Goal: Navigation & Orientation: Find specific page/section

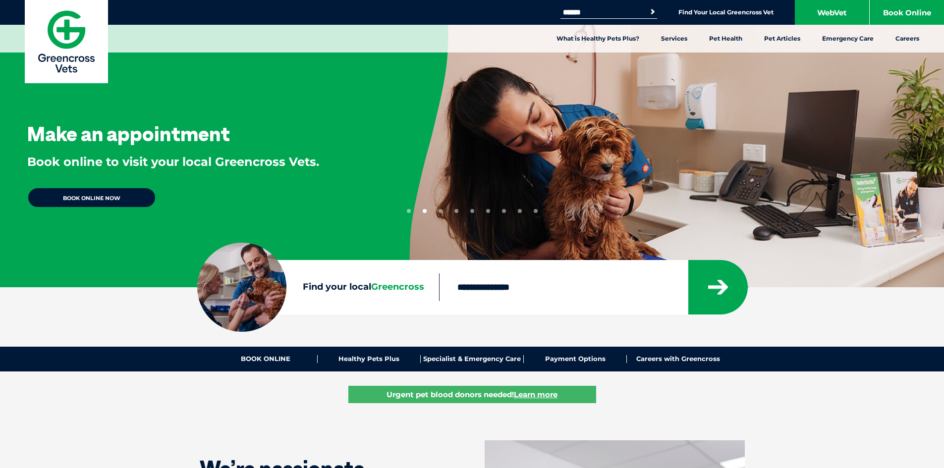
click at [491, 293] on input "Find your local Greencross" at bounding box center [563, 287] width 249 height 28
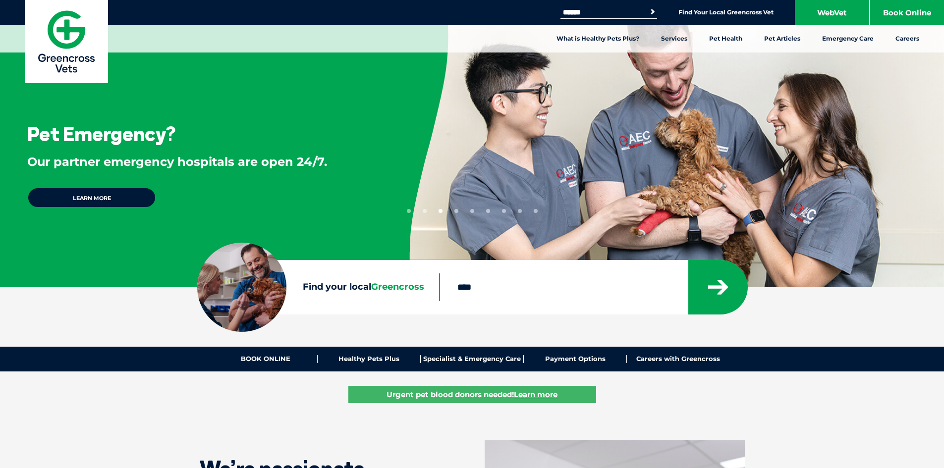
type input "****"
click at [688, 260] on button "submit" at bounding box center [717, 287] width 59 height 54
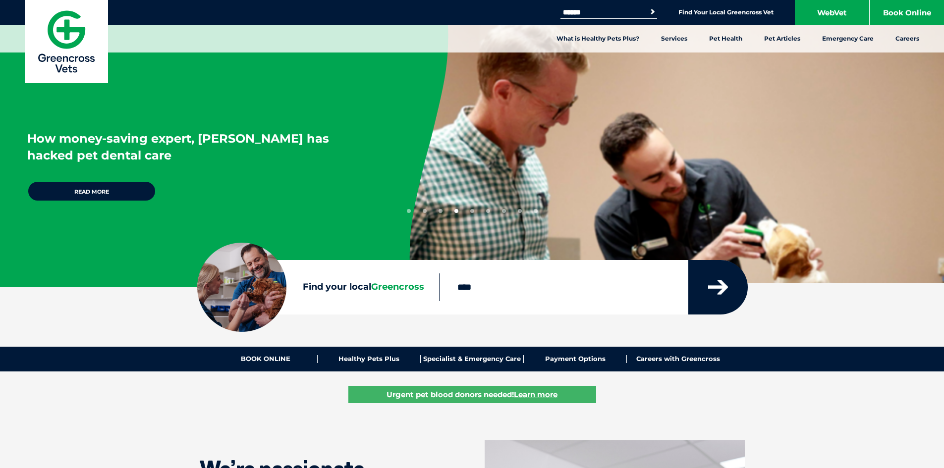
click at [722, 282] on icon "submit" at bounding box center [718, 287] width 20 height 15
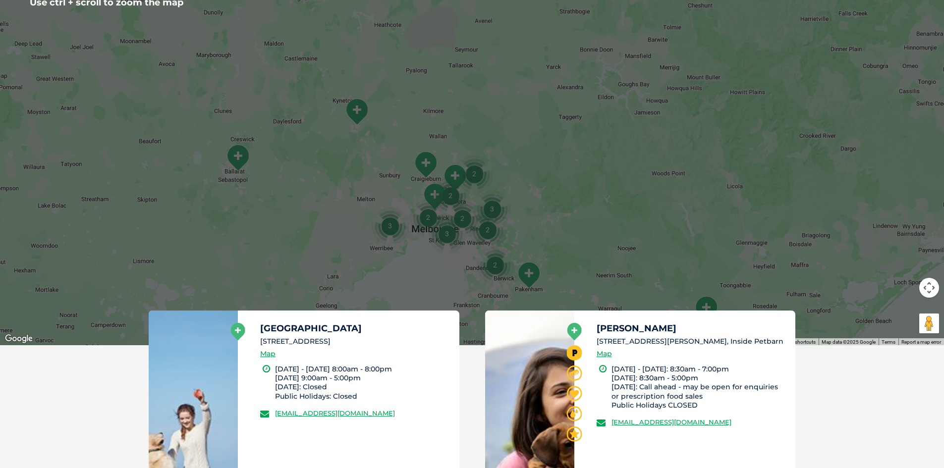
scroll to position [326, 0]
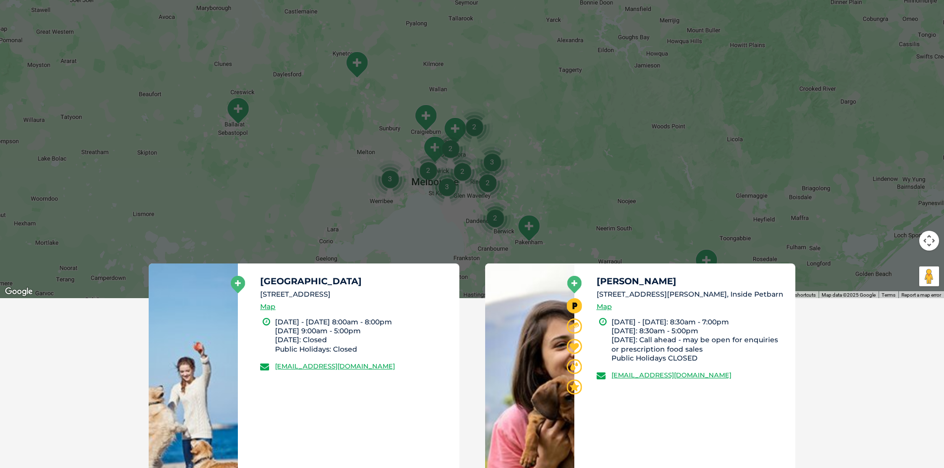
click at [447, 190] on img "3" at bounding box center [447, 187] width 38 height 38
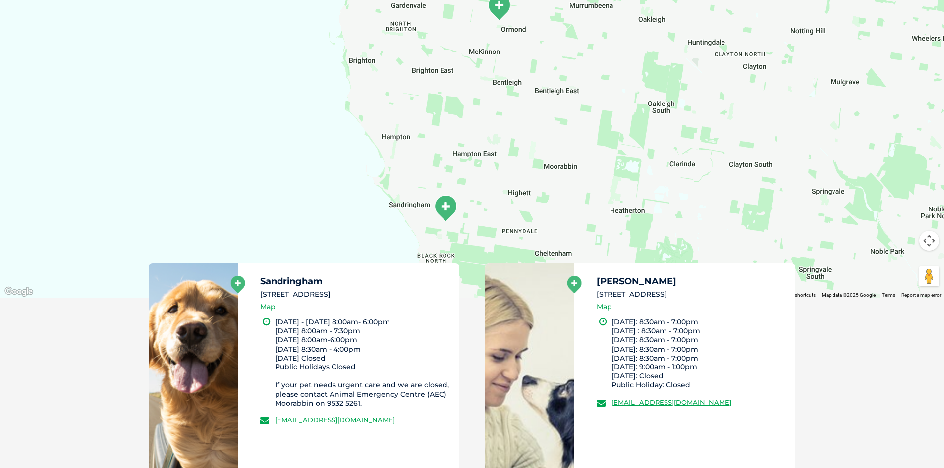
drag, startPoint x: 887, startPoint y: 358, endPoint x: 859, endPoint y: 331, distance: 38.9
drag, startPoint x: 862, startPoint y: 332, endPoint x: 560, endPoint y: 213, distance: 324.9
click at [560, 213] on div "To navigate, press the arrow keys." at bounding box center [472, 107] width 944 height 382
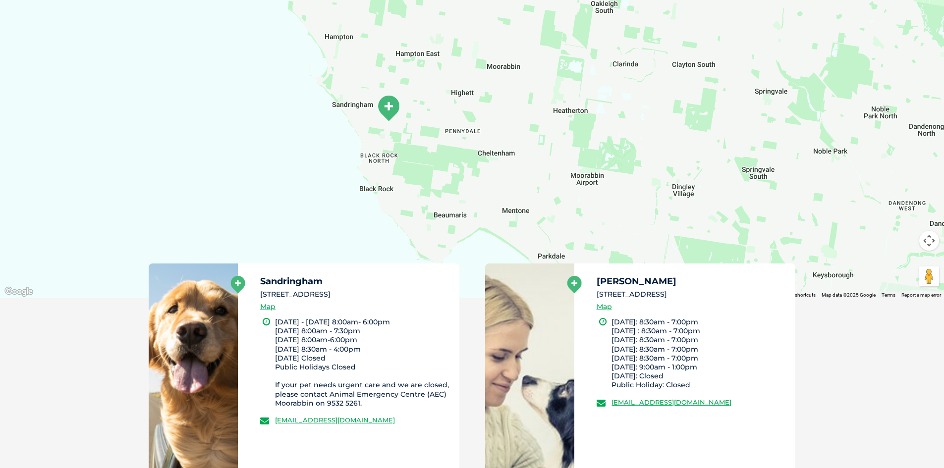
drag, startPoint x: 560, startPoint y: 212, endPoint x: 501, endPoint y: 111, distance: 117.0
click at [501, 111] on div "To navigate, press the arrow keys." at bounding box center [472, 107] width 944 height 382
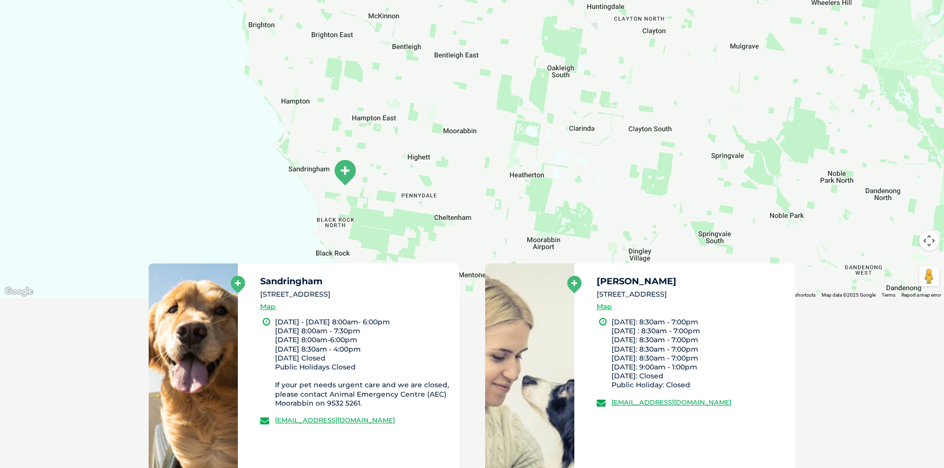
drag, startPoint x: 439, startPoint y: 114, endPoint x: 398, endPoint y: 181, distance: 78.5
click at [398, 181] on div "To navigate, press the arrow keys." at bounding box center [472, 107] width 944 height 382
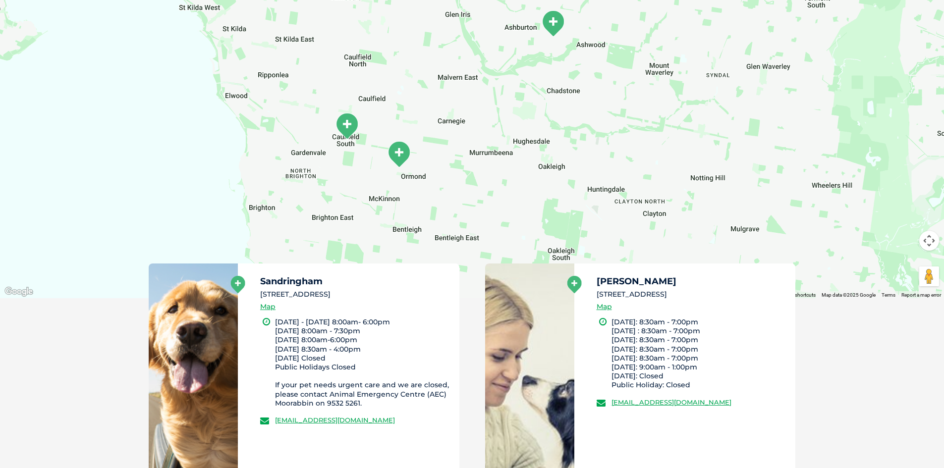
drag, startPoint x: 468, startPoint y: 139, endPoint x: 468, endPoint y: 324, distance: 185.3
click at [468, 324] on div "← Move left → Move right ↑ Move up ↓ Move down + Zoom in - Zoom out Home Jump l…" at bounding box center [472, 386] width 944 height 940
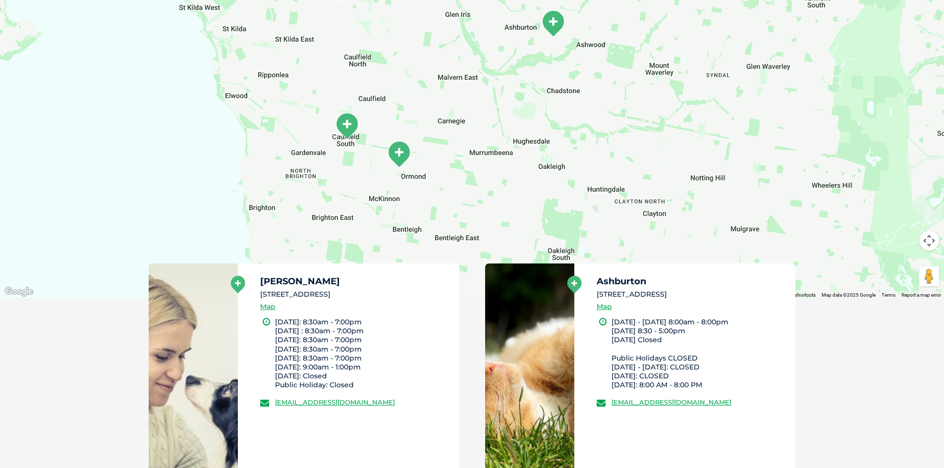
click at [17, 282] on div "To navigate, press the arrow keys." at bounding box center [472, 107] width 944 height 382
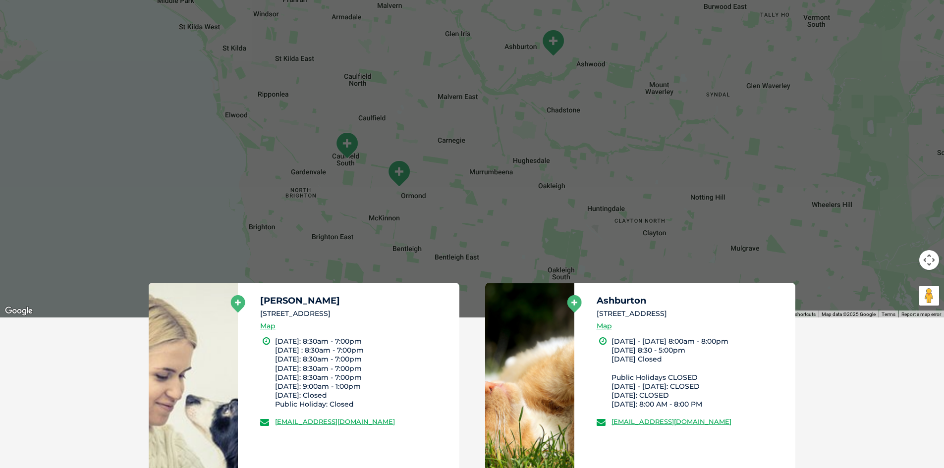
scroll to position [277, 0]
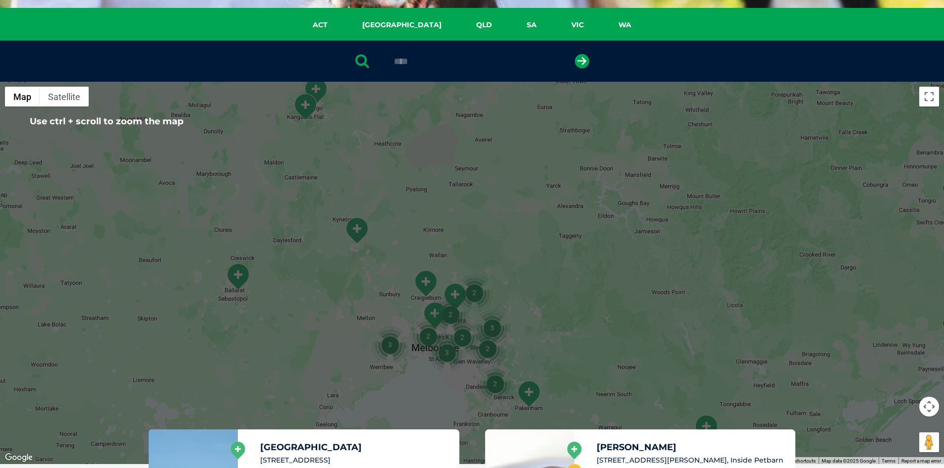
scroll to position [178, 0]
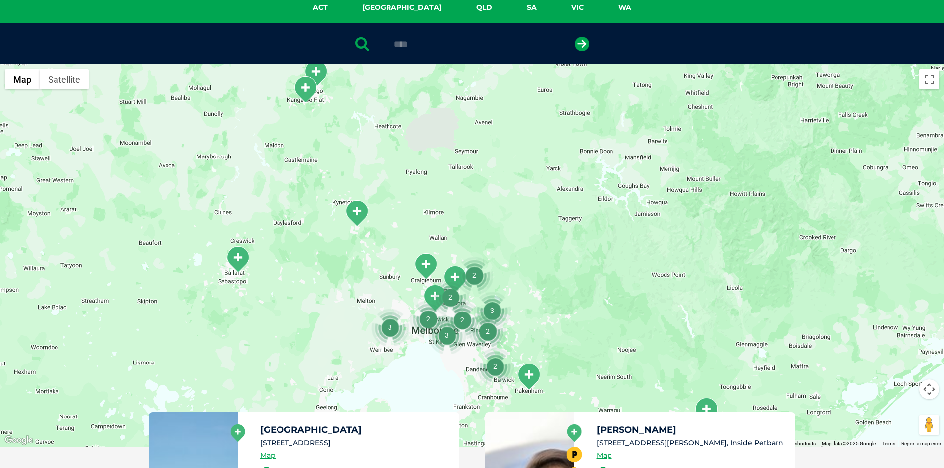
click at [530, 379] on img "Pakenham" at bounding box center [528, 376] width 25 height 27
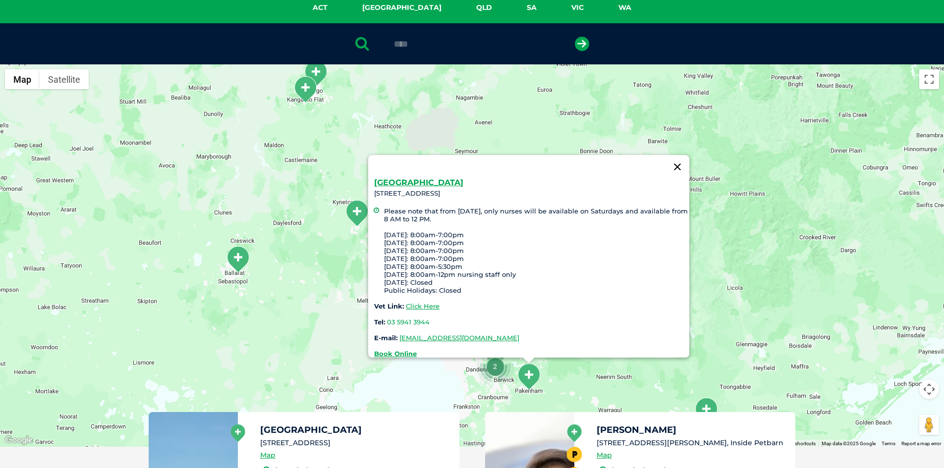
click at [674, 159] on button "Close" at bounding box center [677, 167] width 24 height 24
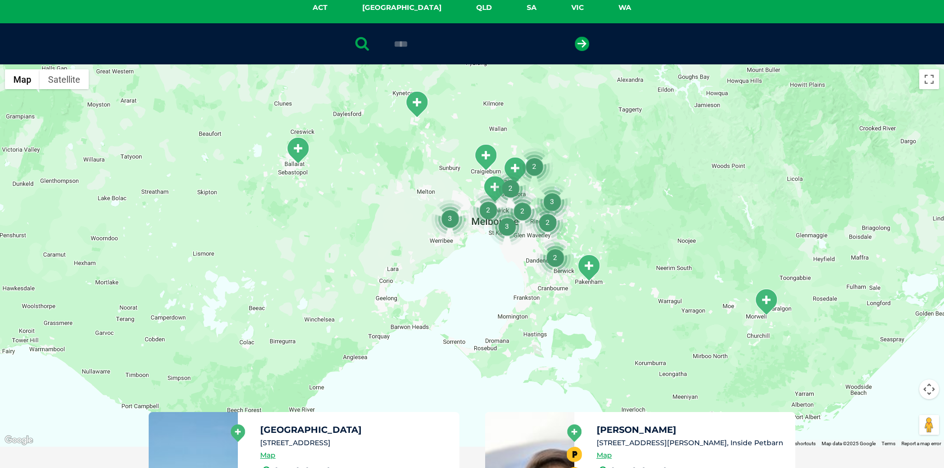
drag, startPoint x: 599, startPoint y: 308, endPoint x: 659, endPoint y: 198, distance: 125.2
click at [659, 198] on div at bounding box center [472, 255] width 944 height 382
click at [931, 79] on button "Toggle fullscreen view" at bounding box center [929, 79] width 20 height 20
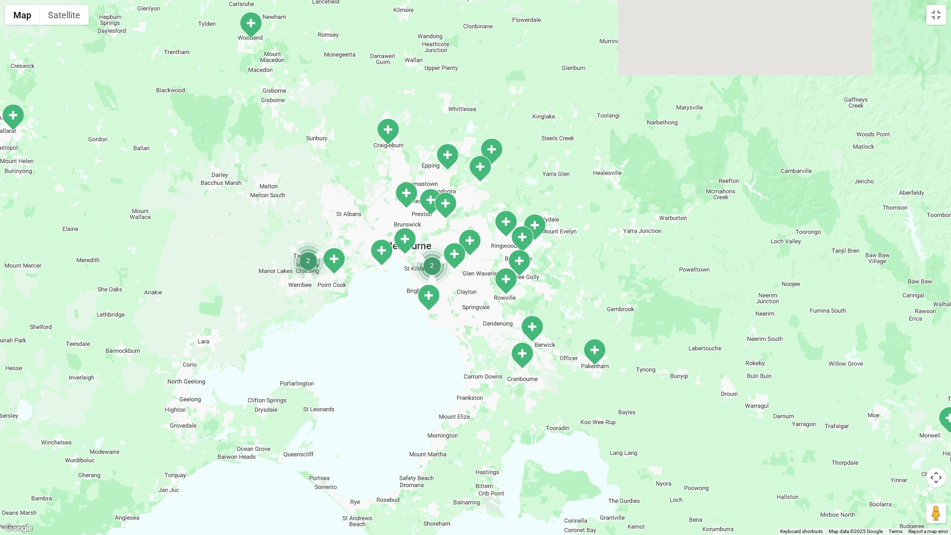
drag, startPoint x: 540, startPoint y: 284, endPoint x: 477, endPoint y: 375, distance: 110.9
click at [477, 375] on div at bounding box center [475, 267] width 951 height 535
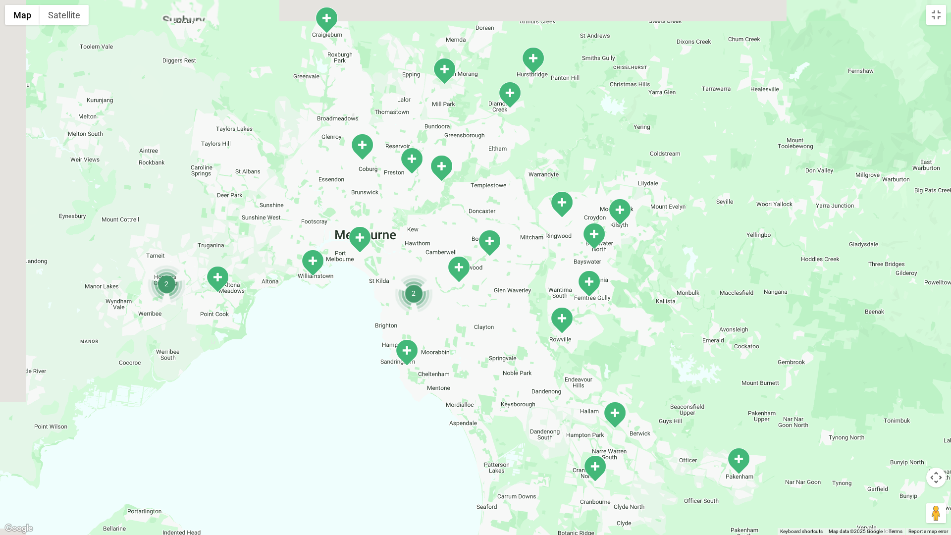
drag, startPoint x: 438, startPoint y: 327, endPoint x: 466, endPoint y: 445, distance: 121.2
click at [466, 445] on div at bounding box center [475, 267] width 951 height 535
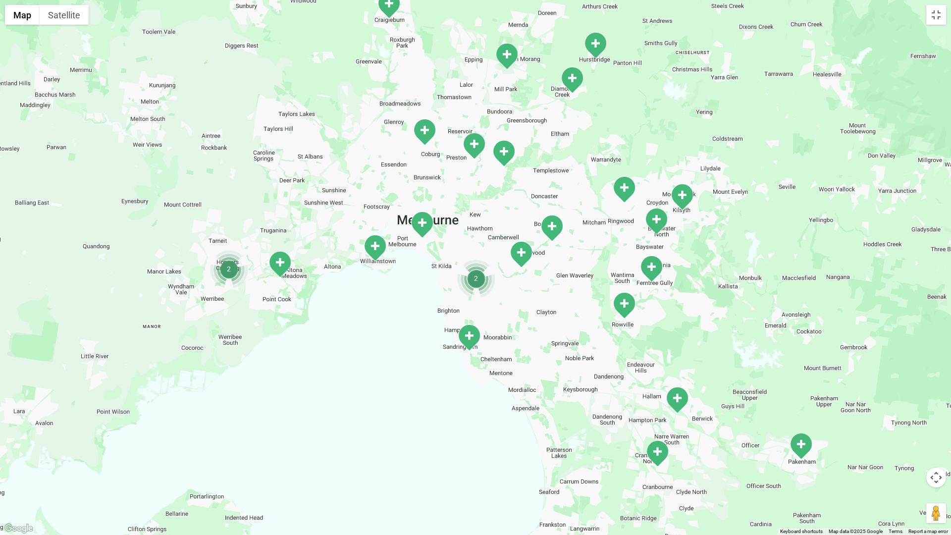
drag, startPoint x: 395, startPoint y: 310, endPoint x: 427, endPoint y: 305, distance: 32.5
click at [427, 305] on div at bounding box center [475, 267] width 951 height 535
click at [940, 21] on button "Toggle fullscreen view" at bounding box center [936, 15] width 20 height 20
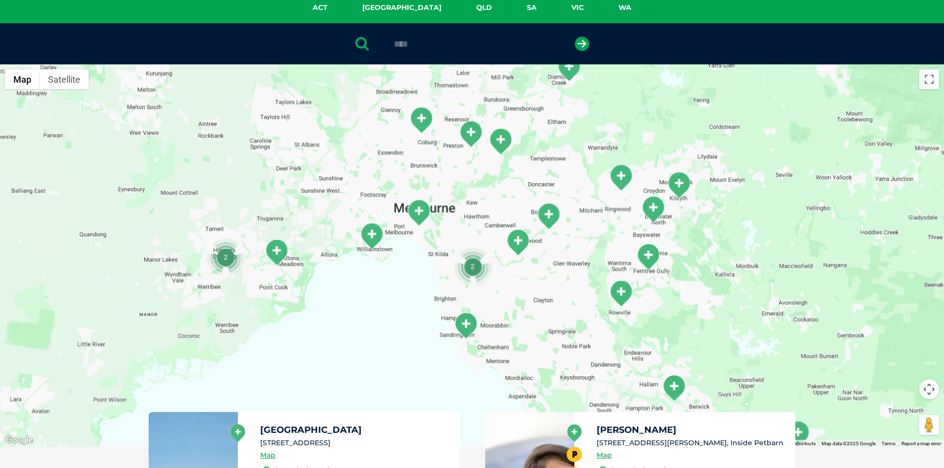
click at [368, 42] on icon at bounding box center [362, 43] width 14 height 15
click at [389, 42] on input "****" at bounding box center [472, 44] width 166 height 10
drag, startPoint x: 419, startPoint y: 42, endPoint x: 362, endPoint y: 52, distance: 57.3
click at [362, 52] on div "****" at bounding box center [472, 43] width 944 height 41
type input "********"
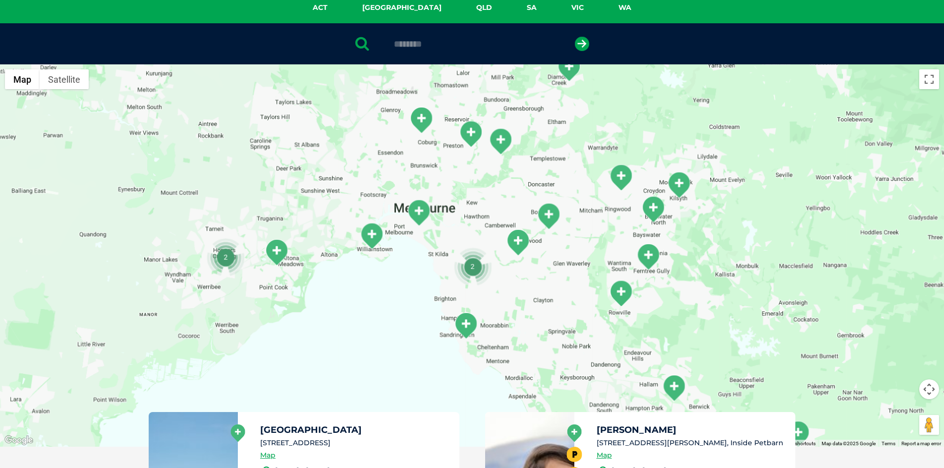
click at [575, 37] on button "submit" at bounding box center [582, 44] width 14 height 14
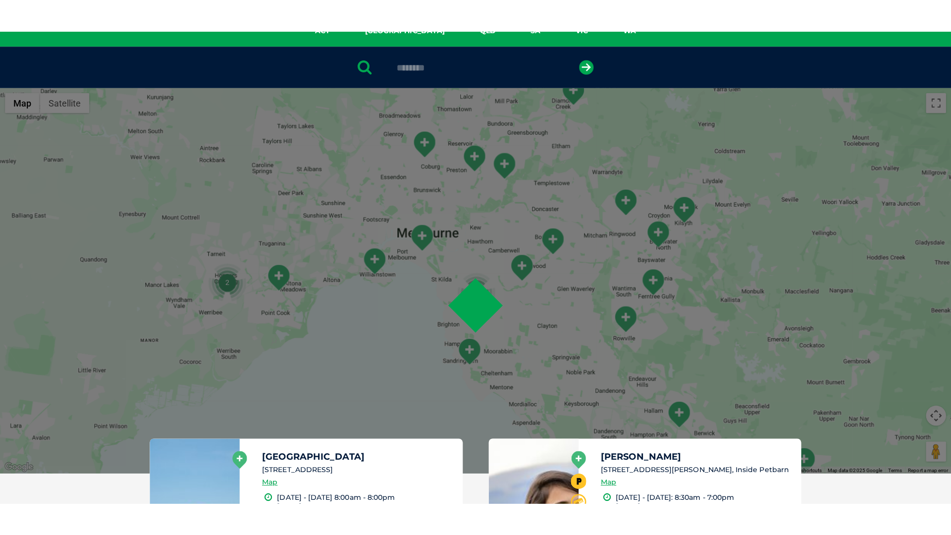
scroll to position [193, 0]
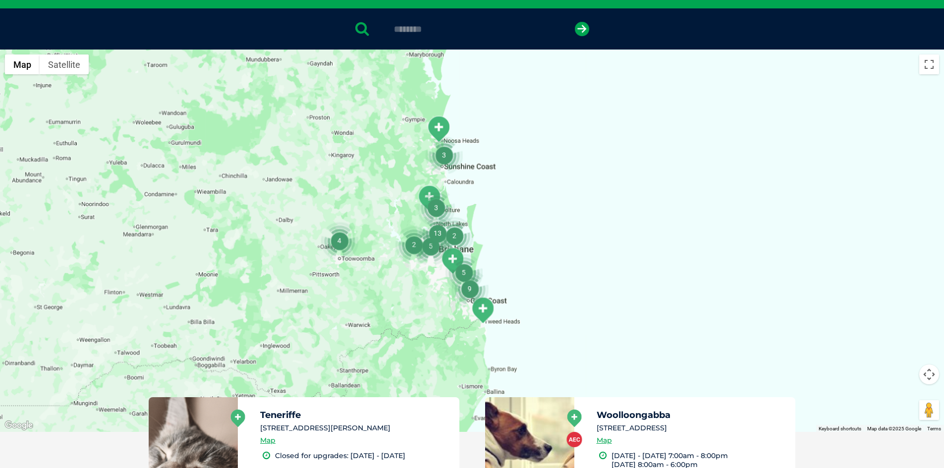
drag, startPoint x: 589, startPoint y: 284, endPoint x: 529, endPoint y: 205, distance: 100.1
click at [529, 205] on div at bounding box center [472, 241] width 944 height 382
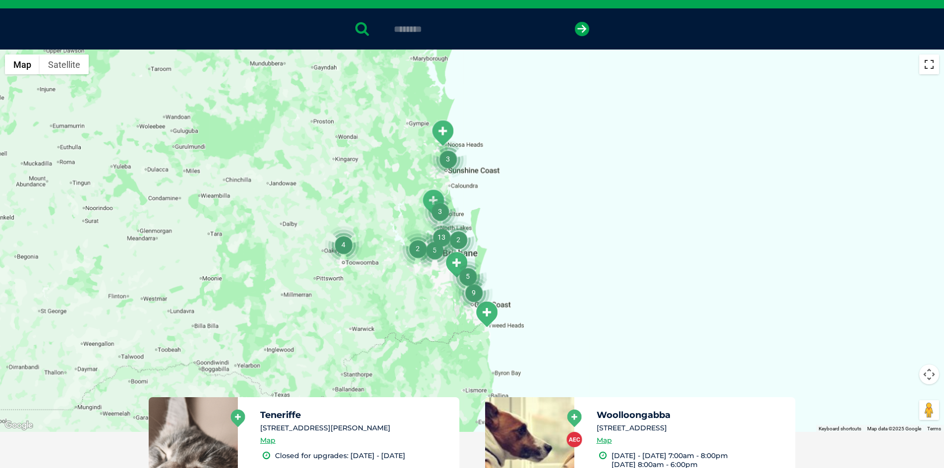
click at [930, 63] on button "Toggle fullscreen view" at bounding box center [929, 64] width 20 height 20
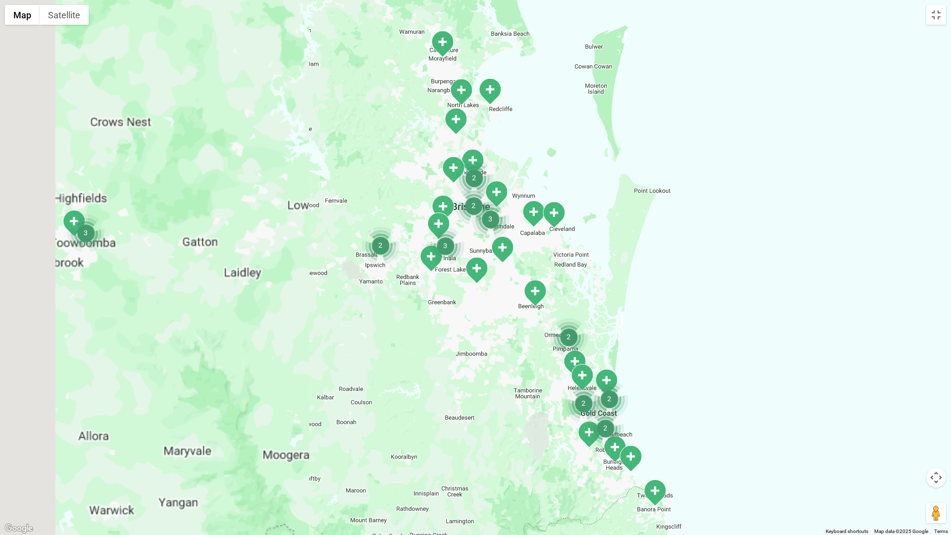
drag, startPoint x: 433, startPoint y: 277, endPoint x: 677, endPoint y: 186, distance: 260.8
click at [677, 186] on div at bounding box center [475, 267] width 951 height 535
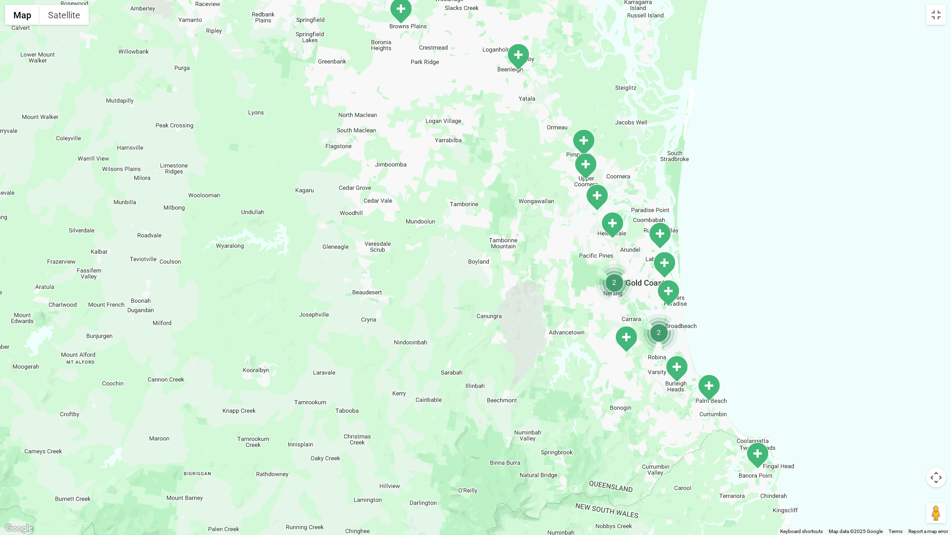
drag, startPoint x: 648, startPoint y: 367, endPoint x: 687, endPoint y: 52, distance: 317.5
click at [687, 52] on div at bounding box center [475, 267] width 951 height 535
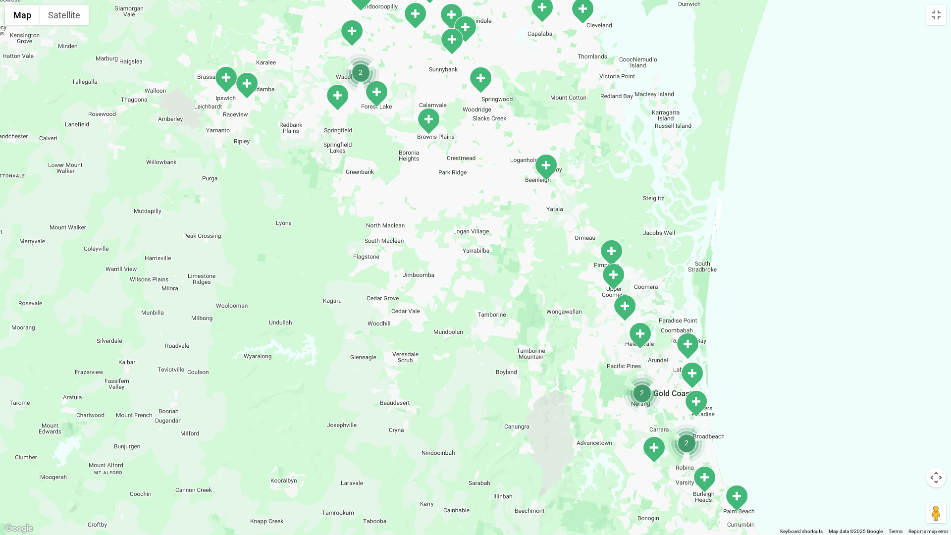
drag, startPoint x: 505, startPoint y: 168, endPoint x: 533, endPoint y: 280, distance: 115.1
click at [533, 280] on div at bounding box center [475, 267] width 951 height 535
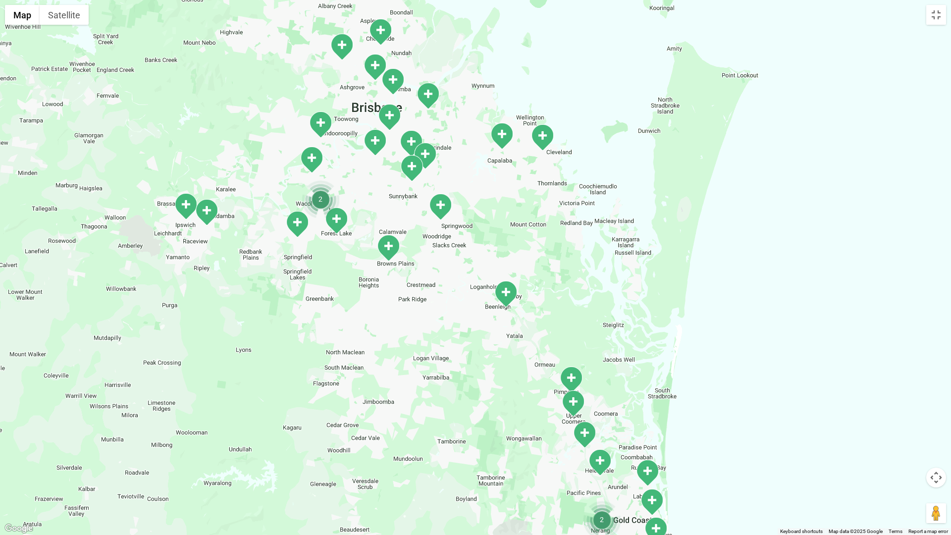
drag, startPoint x: 487, startPoint y: 218, endPoint x: 444, endPoint y: 344, distance: 132.7
click at [446, 346] on div at bounding box center [475, 267] width 951 height 535
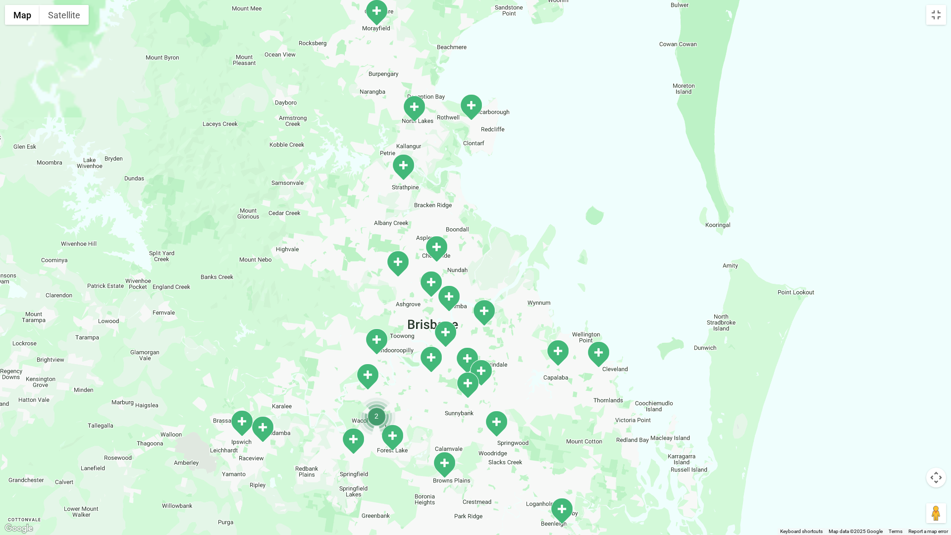
drag, startPoint x: 252, startPoint y: 91, endPoint x: 317, endPoint y: 299, distance: 218.4
click at [317, 299] on div at bounding box center [475, 267] width 951 height 535
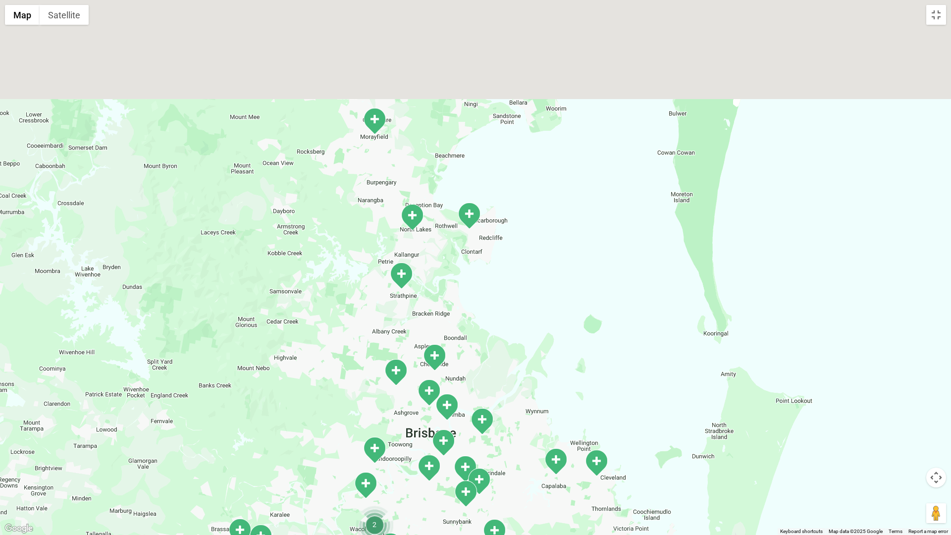
drag, startPoint x: 320, startPoint y: 211, endPoint x: 318, endPoint y: 364, distance: 153.1
click at [318, 364] on div at bounding box center [475, 267] width 951 height 535
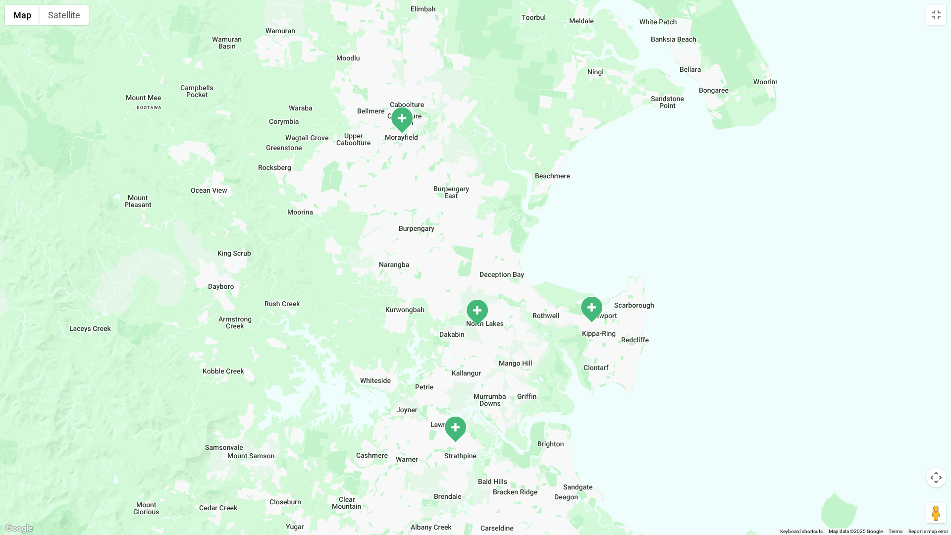
drag, startPoint x: 455, startPoint y: 280, endPoint x: 475, endPoint y: 363, distance: 84.9
click at [475, 363] on div at bounding box center [475, 267] width 951 height 535
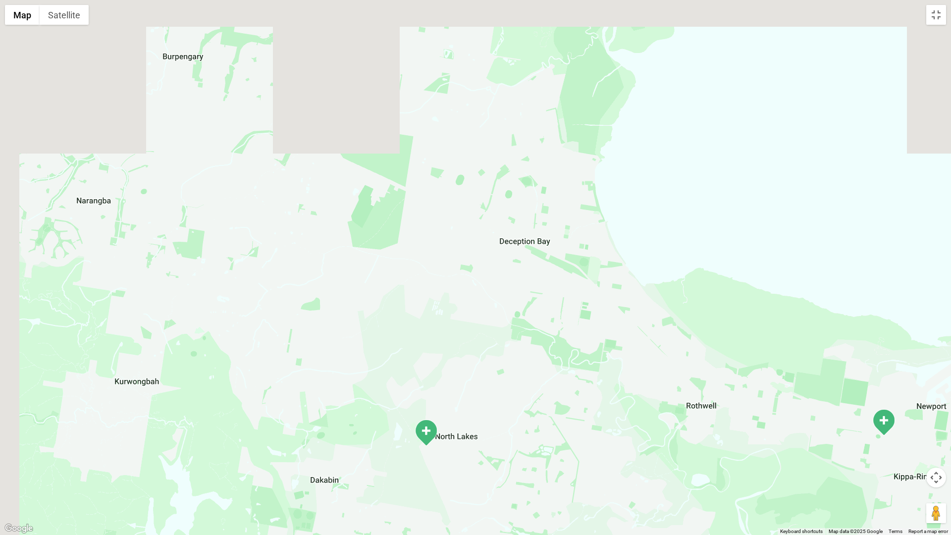
drag, startPoint x: 472, startPoint y: 317, endPoint x: 497, endPoint y: 491, distance: 176.1
click at [497, 468] on div at bounding box center [475, 267] width 951 height 535
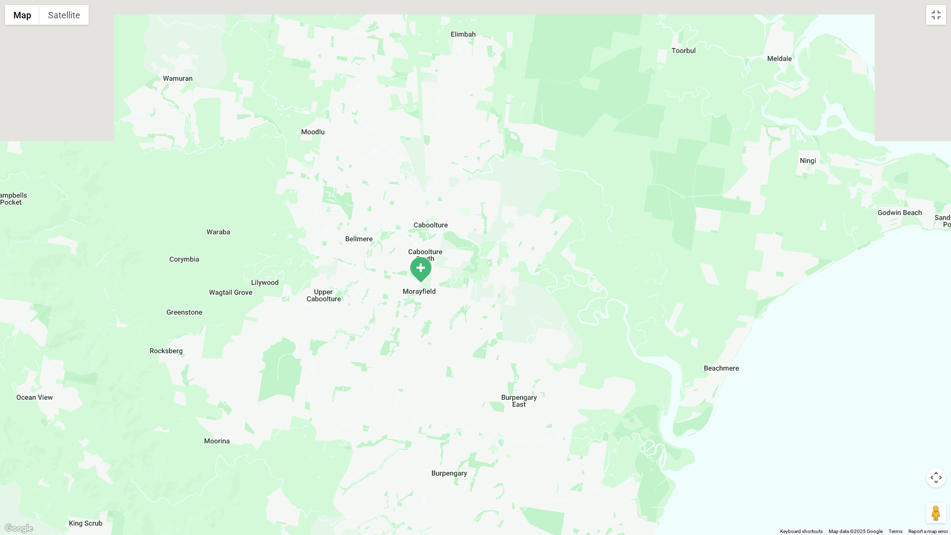
drag, startPoint x: 267, startPoint y: 161, endPoint x: 385, endPoint y: 391, distance: 257.6
click at [385, 391] on div at bounding box center [475, 267] width 951 height 535
